Goal: Transaction & Acquisition: Purchase product/service

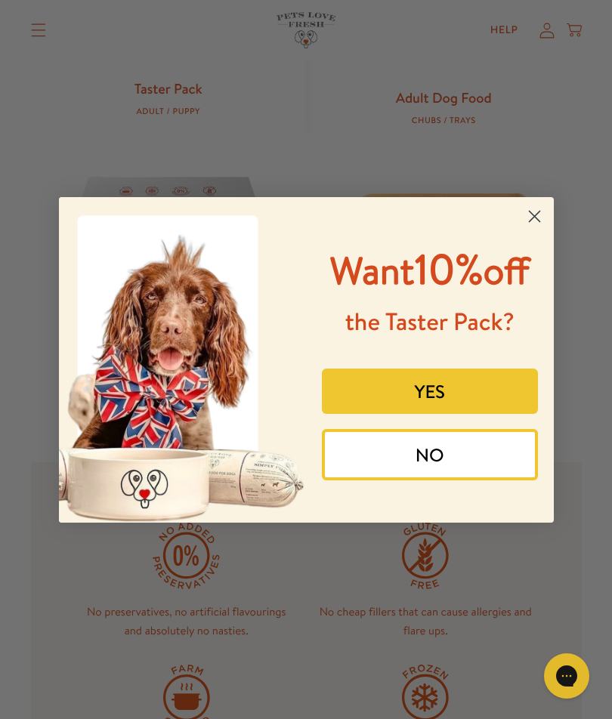
scroll to position [830, 0]
click at [536, 210] on circle "Close dialog" at bounding box center [533, 215] width 25 height 25
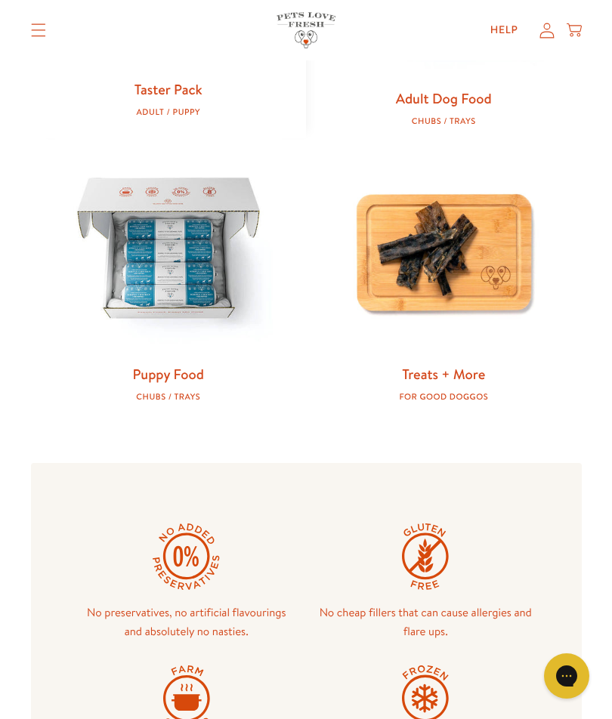
click at [172, 277] on img at bounding box center [168, 251] width 227 height 227
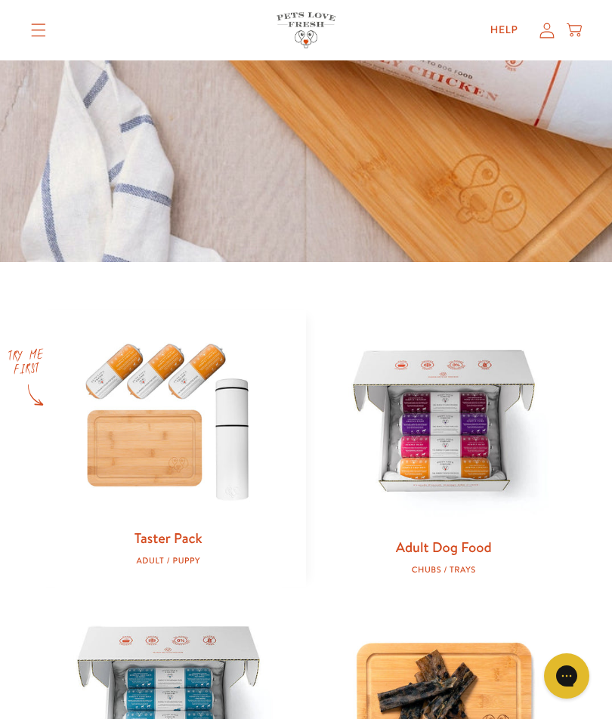
scroll to position [381, 0]
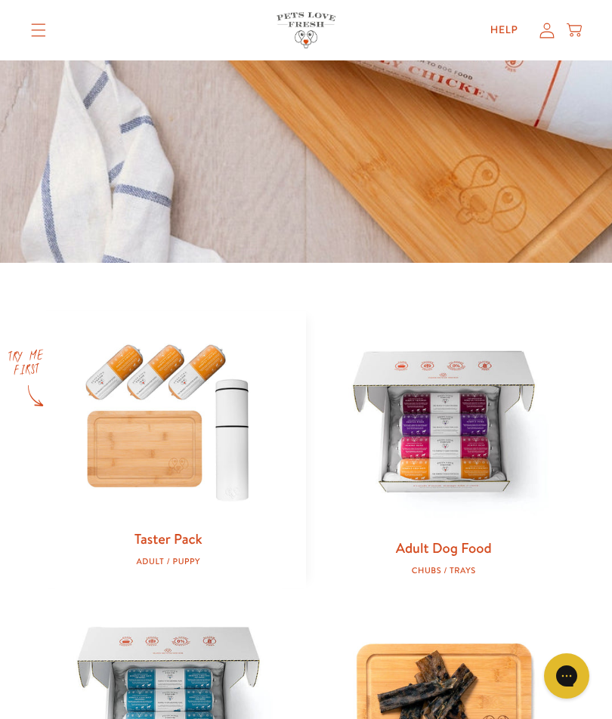
click at [469, 443] on img at bounding box center [443, 424] width 227 height 227
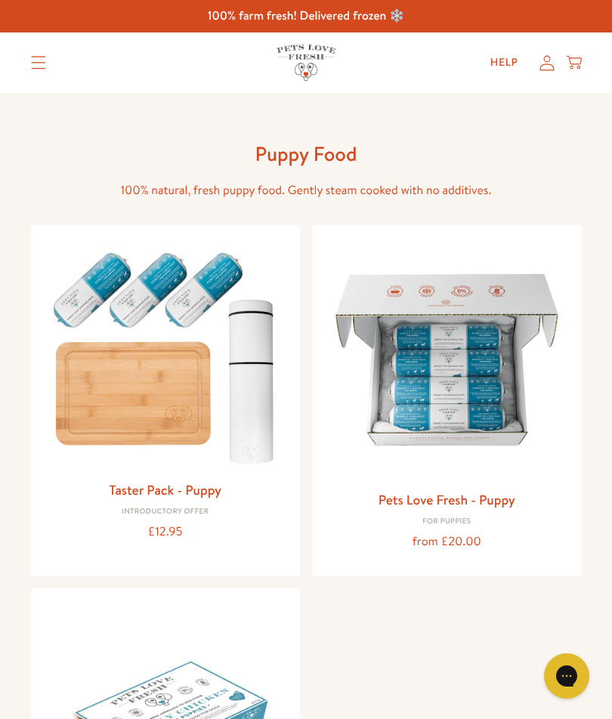
click at [174, 305] on img at bounding box center [166, 355] width 246 height 236
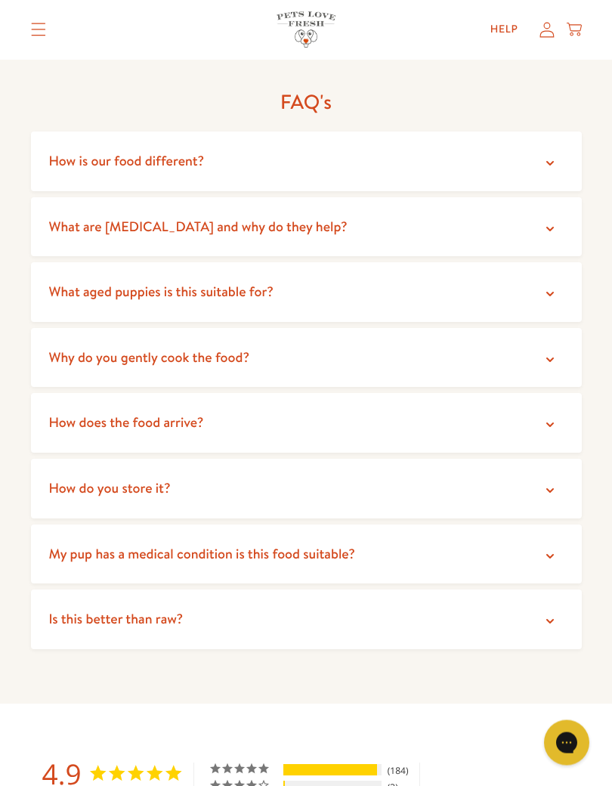
scroll to position [3241, 0]
click at [551, 548] on icon at bounding box center [549, 555] width 15 height 15
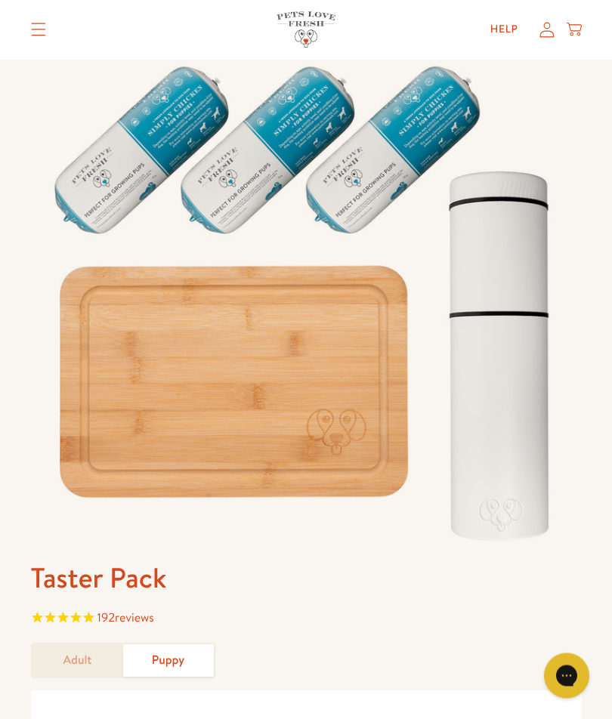
scroll to position [0, 0]
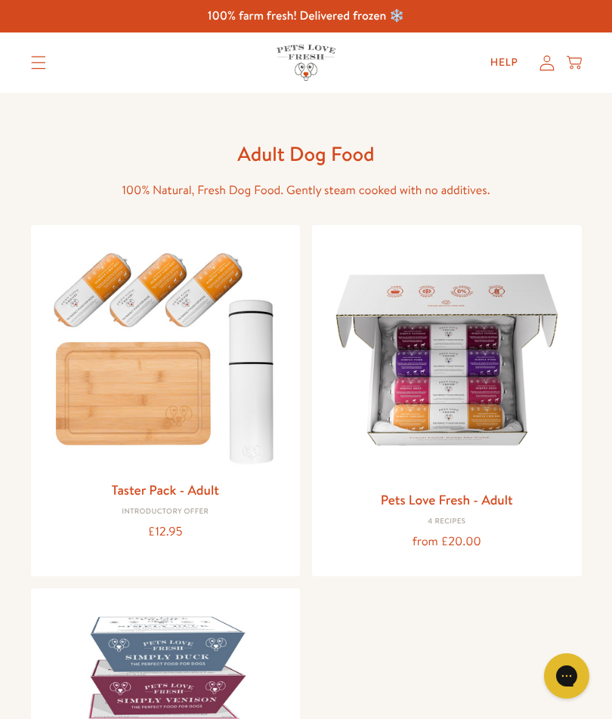
click at [187, 369] on img at bounding box center [166, 355] width 246 height 236
